Goal: Book appointment/travel/reservation

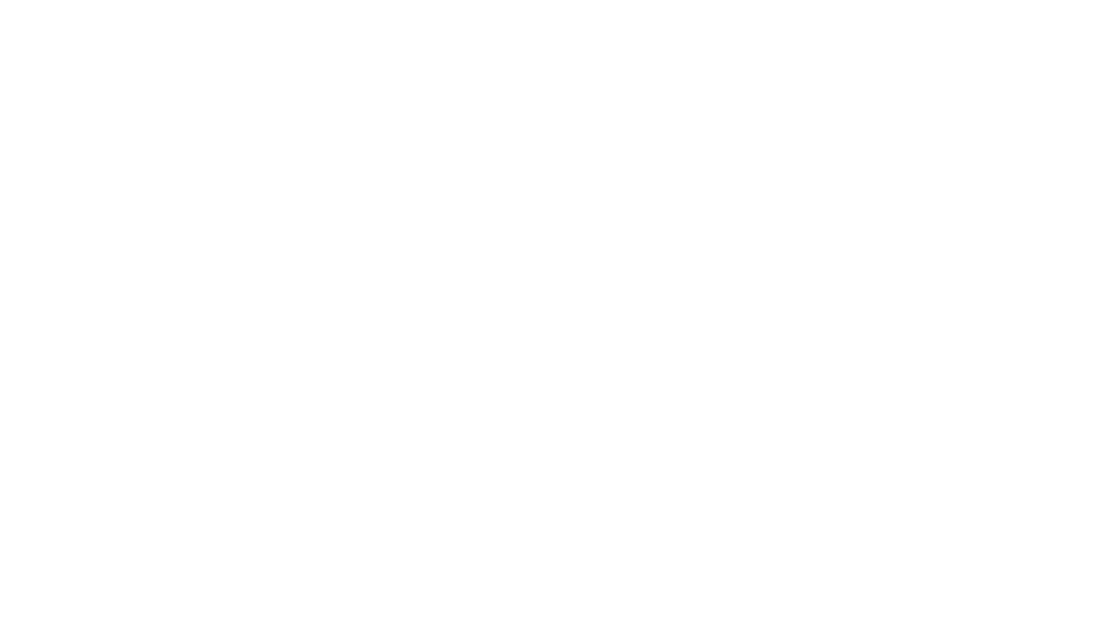
select select "**"
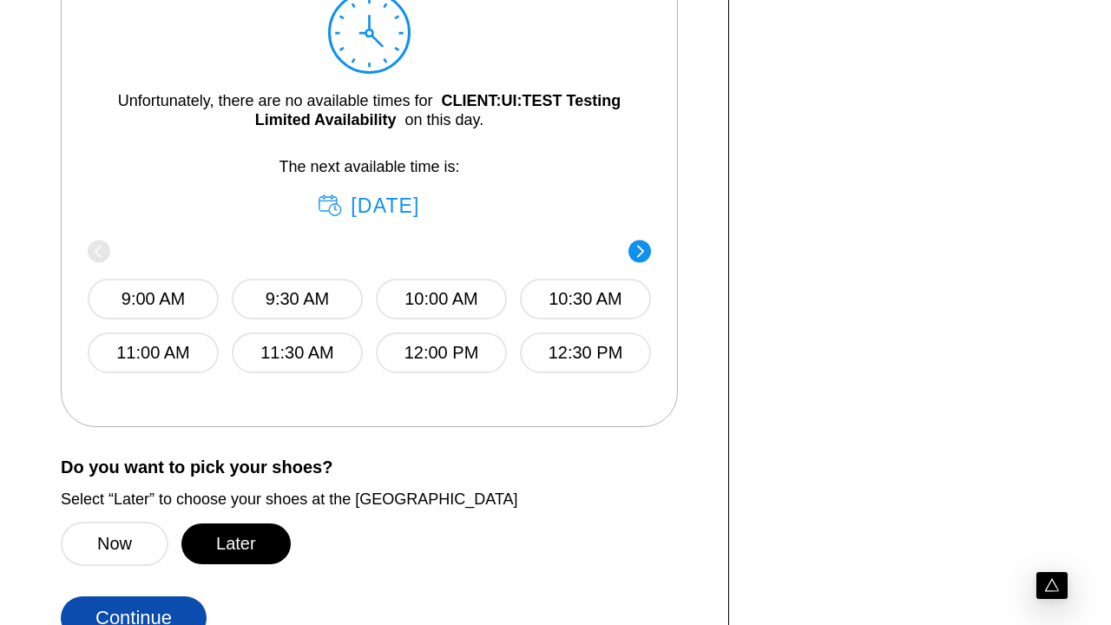
click at [235, 543] on button "Later" at bounding box center [235, 543] width 109 height 41
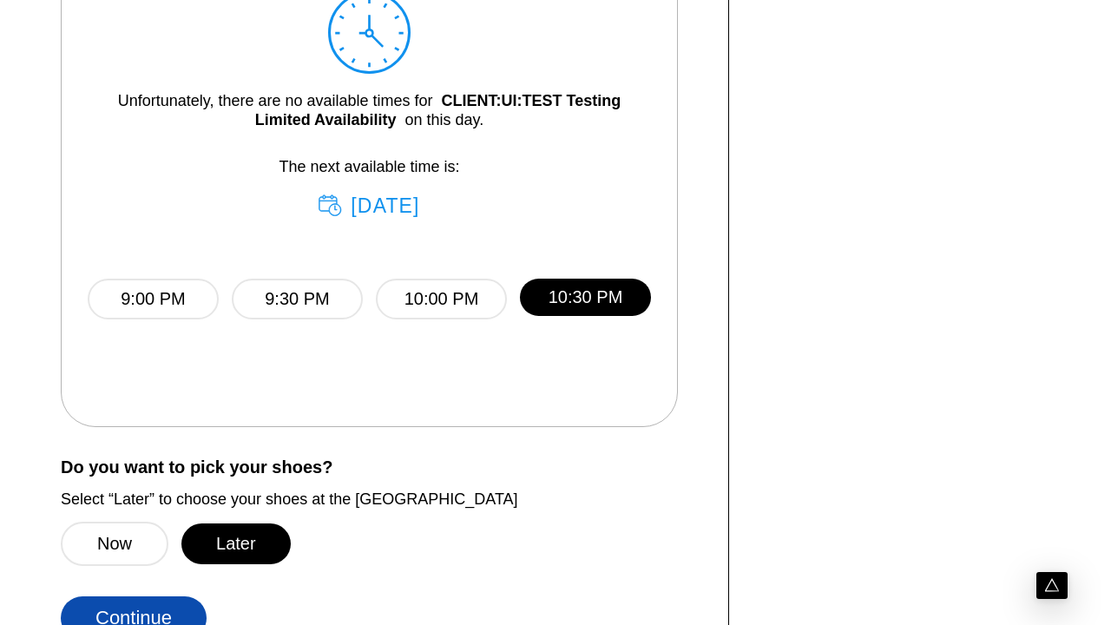
click at [134, 603] on button "Continue" at bounding box center [134, 617] width 146 height 43
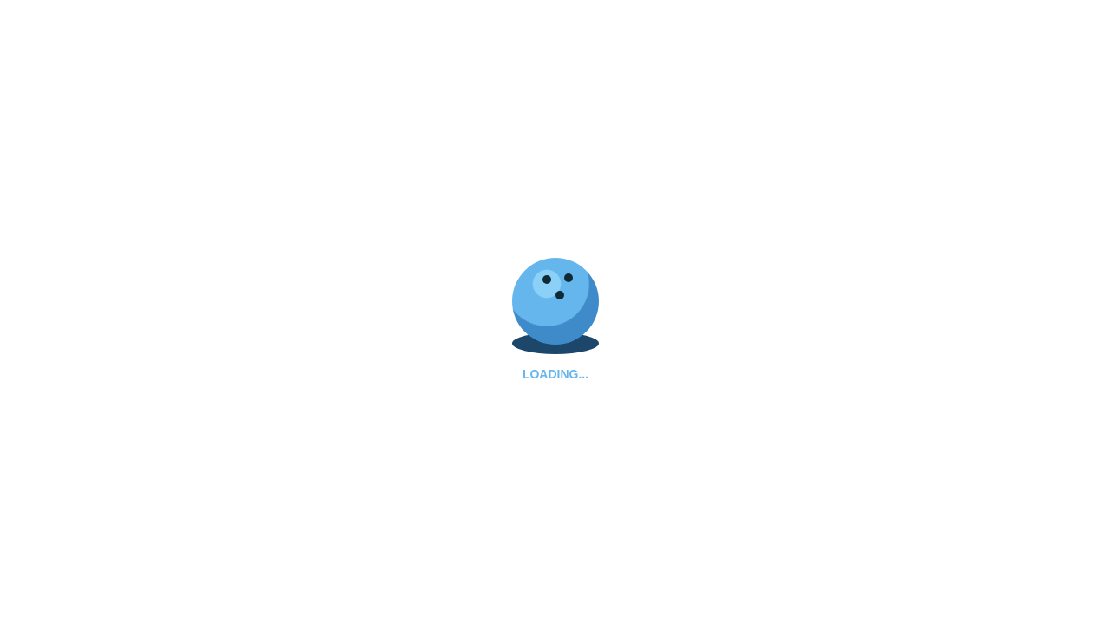
select select "**"
